Goal: Find specific page/section: Find specific page/section

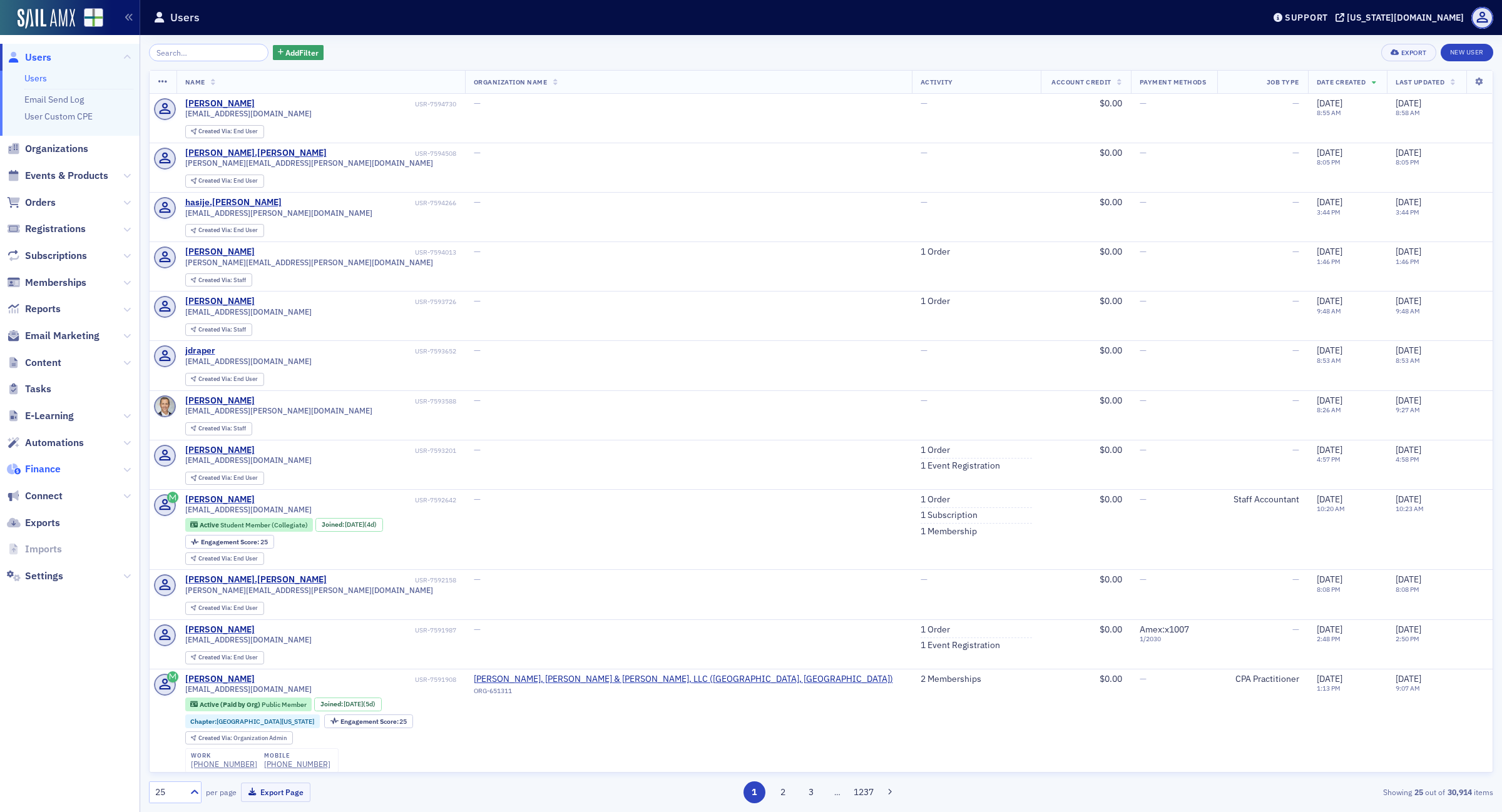
click at [44, 472] on span "Finance" at bounding box center [42, 469] width 36 height 13
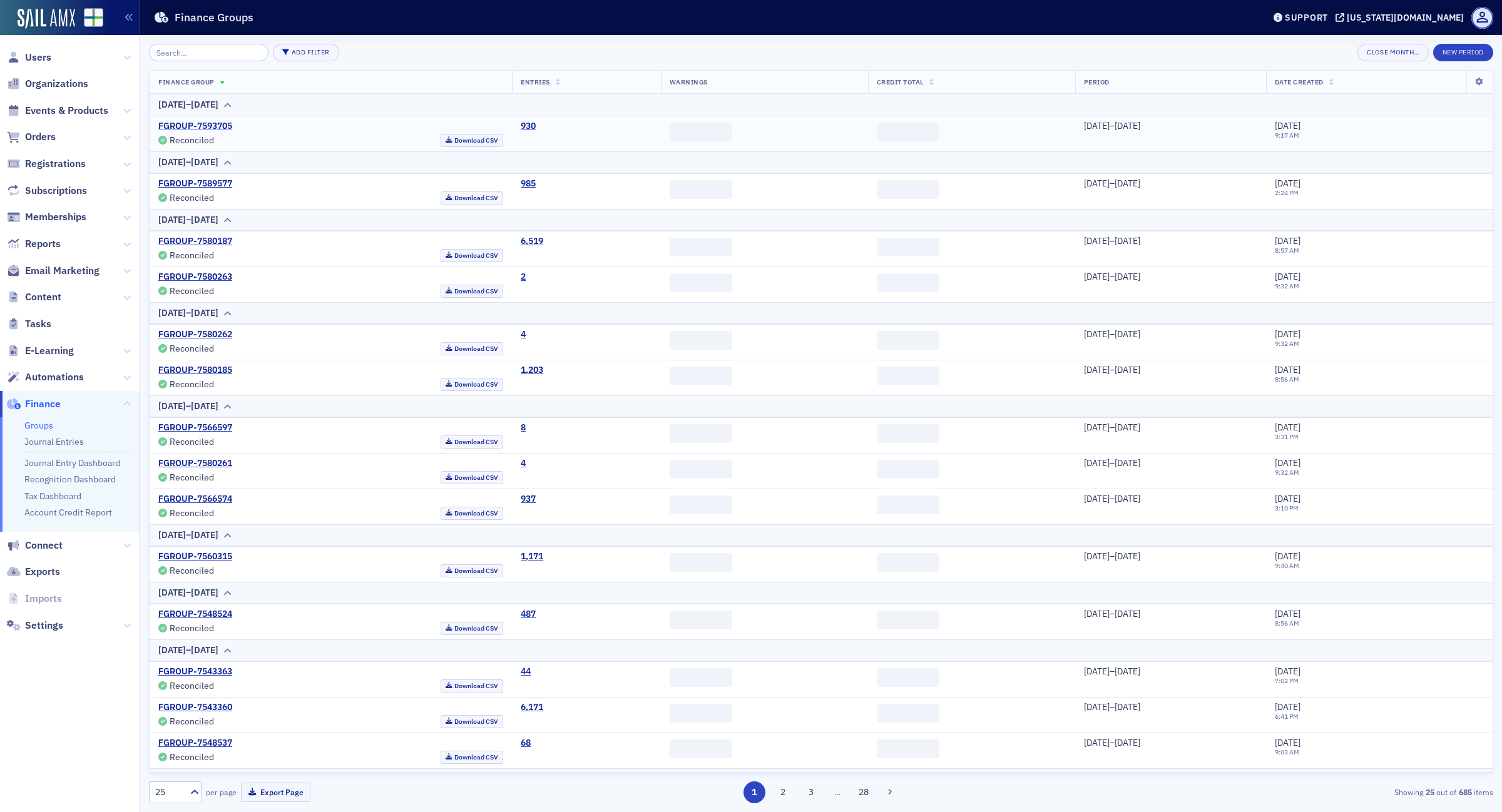
click at [210, 124] on link "FGROUP-7593705" at bounding box center [195, 126] width 74 height 11
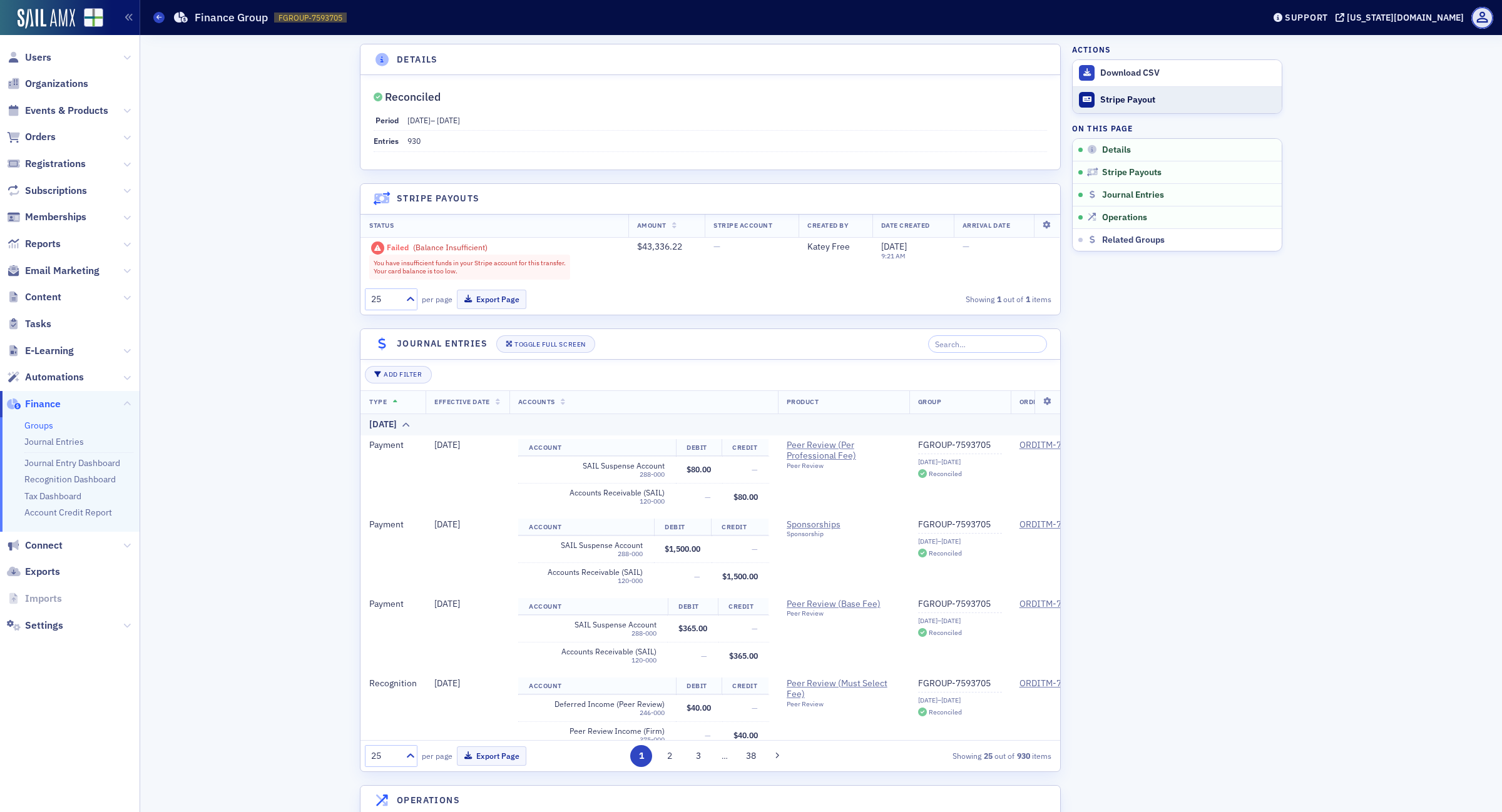
click at [1127, 107] on button "Stripe Payout" at bounding box center [1177, 100] width 209 height 27
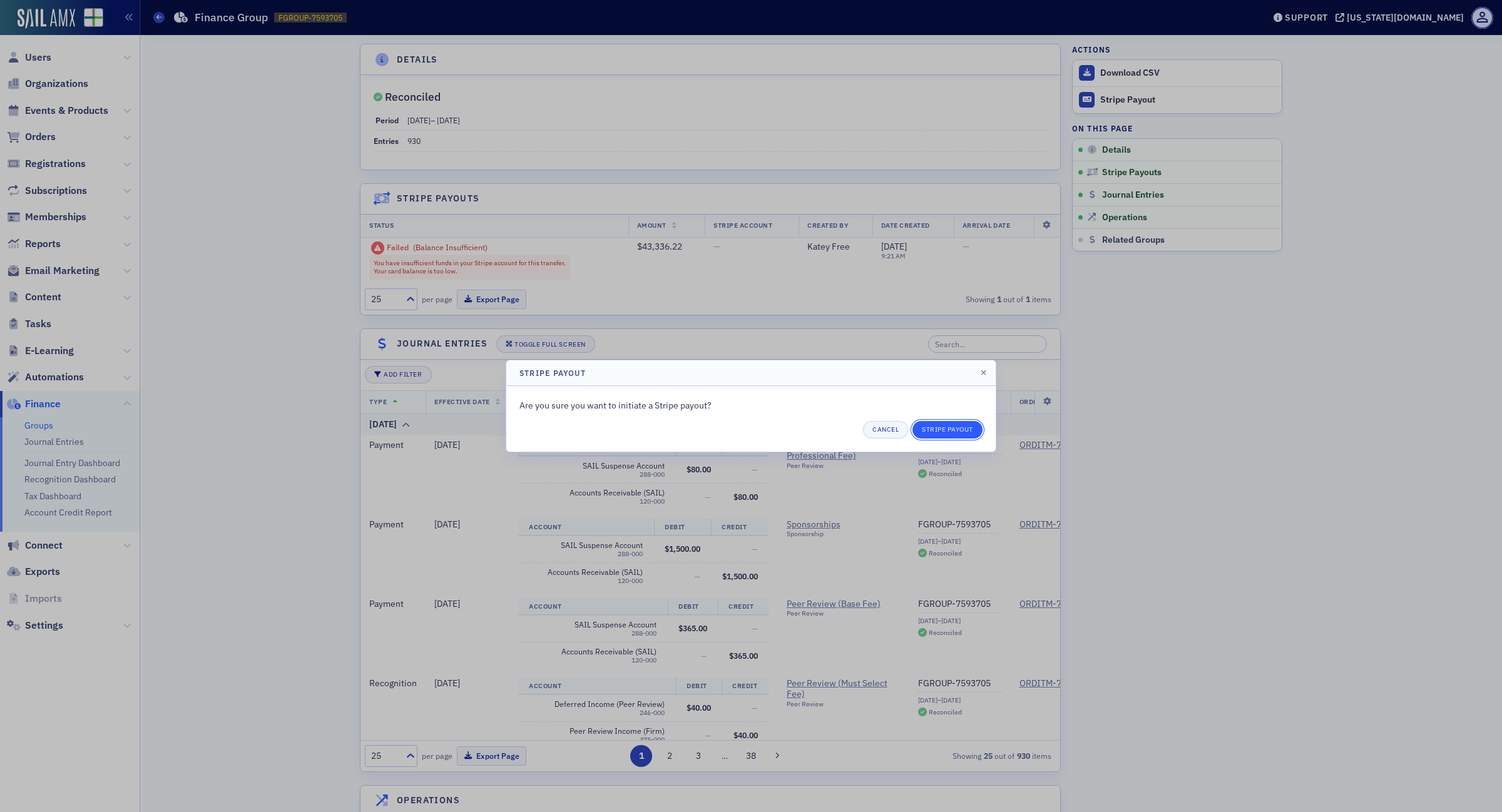
click at [970, 429] on button "Stripe Payout" at bounding box center [947, 429] width 70 height 18
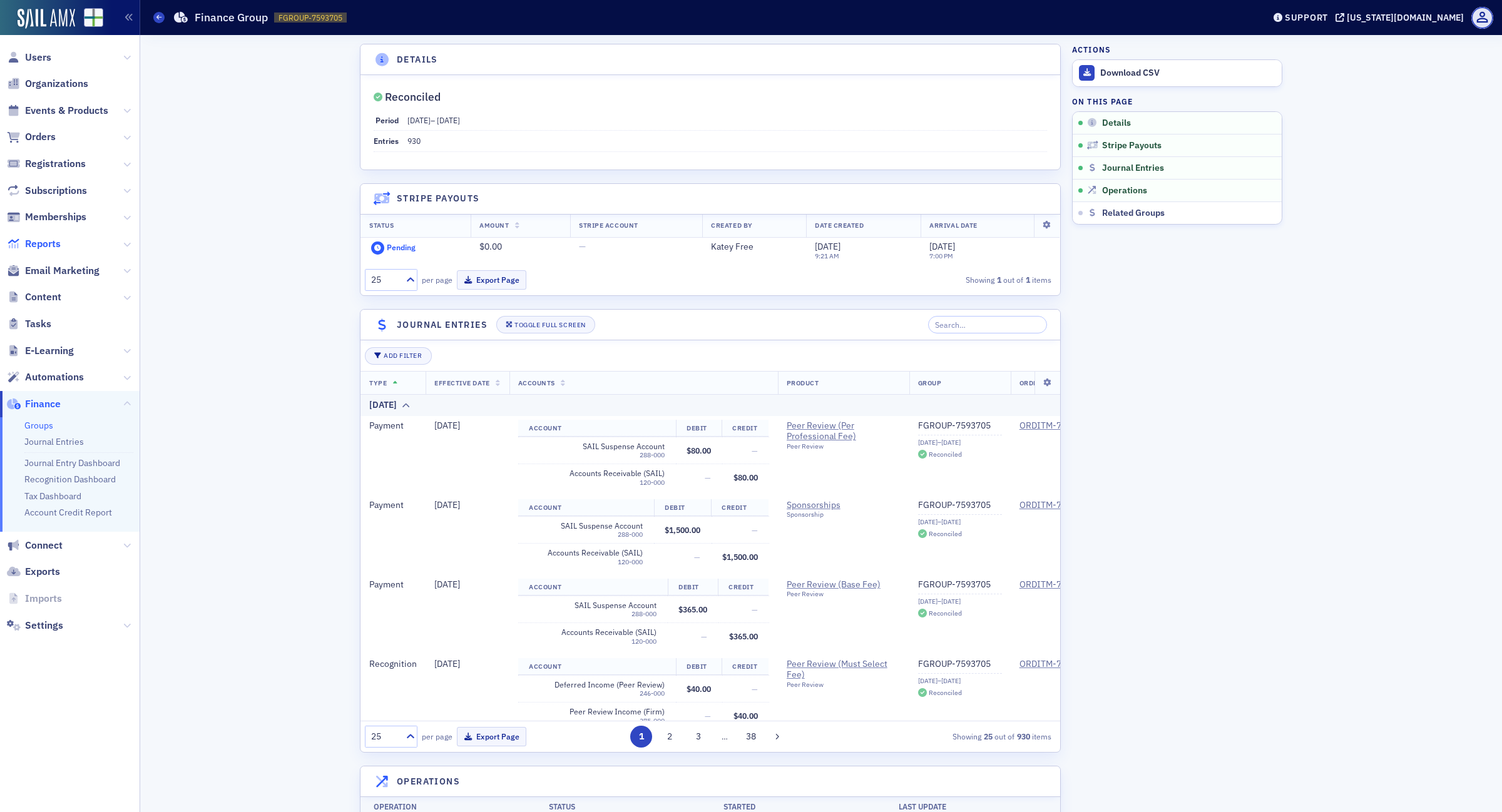
click at [60, 244] on span "Reports" at bounding box center [42, 244] width 36 height 13
